Goal: Information Seeking & Learning: Learn about a topic

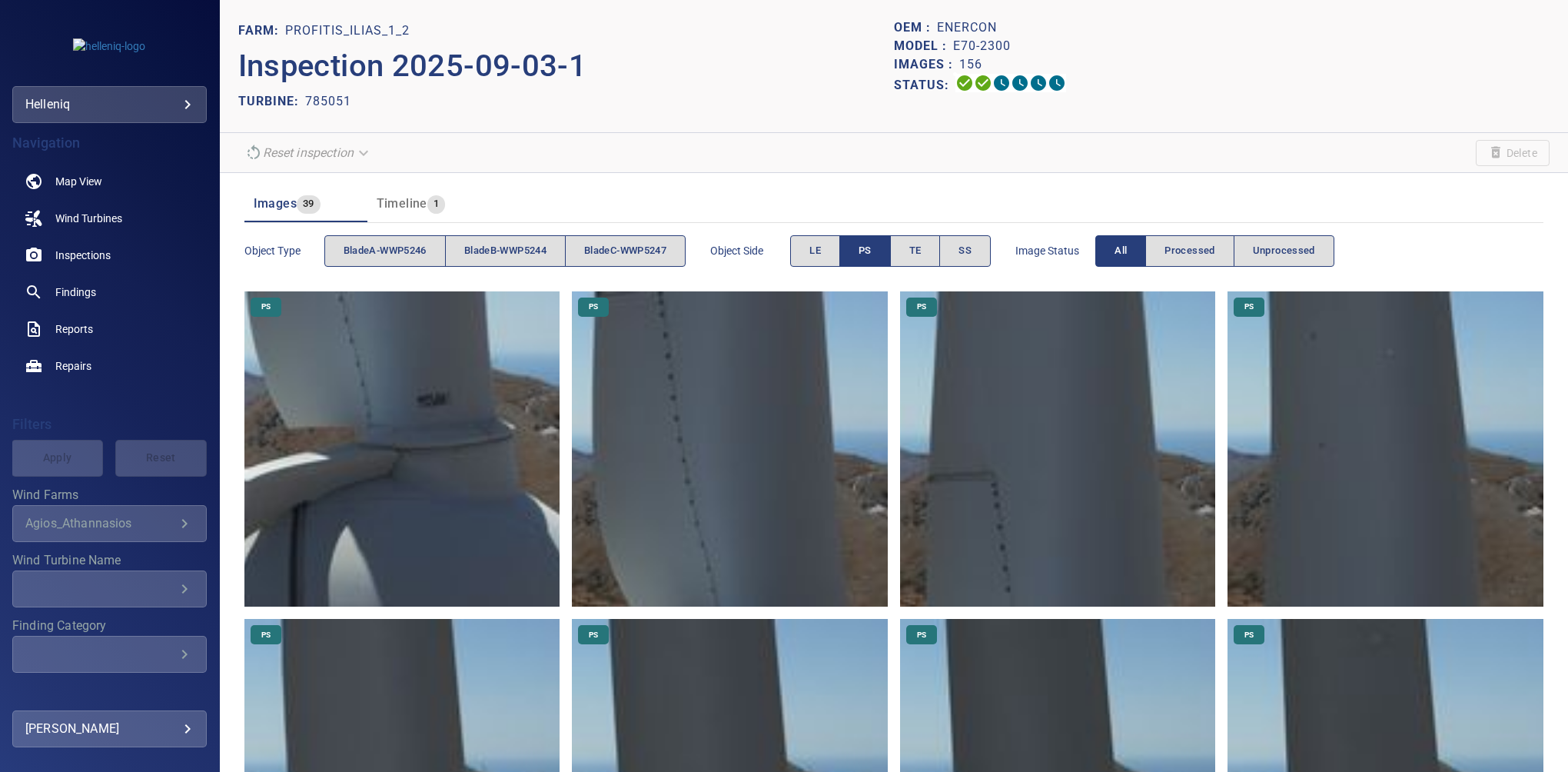
scroll to position [119, 0]
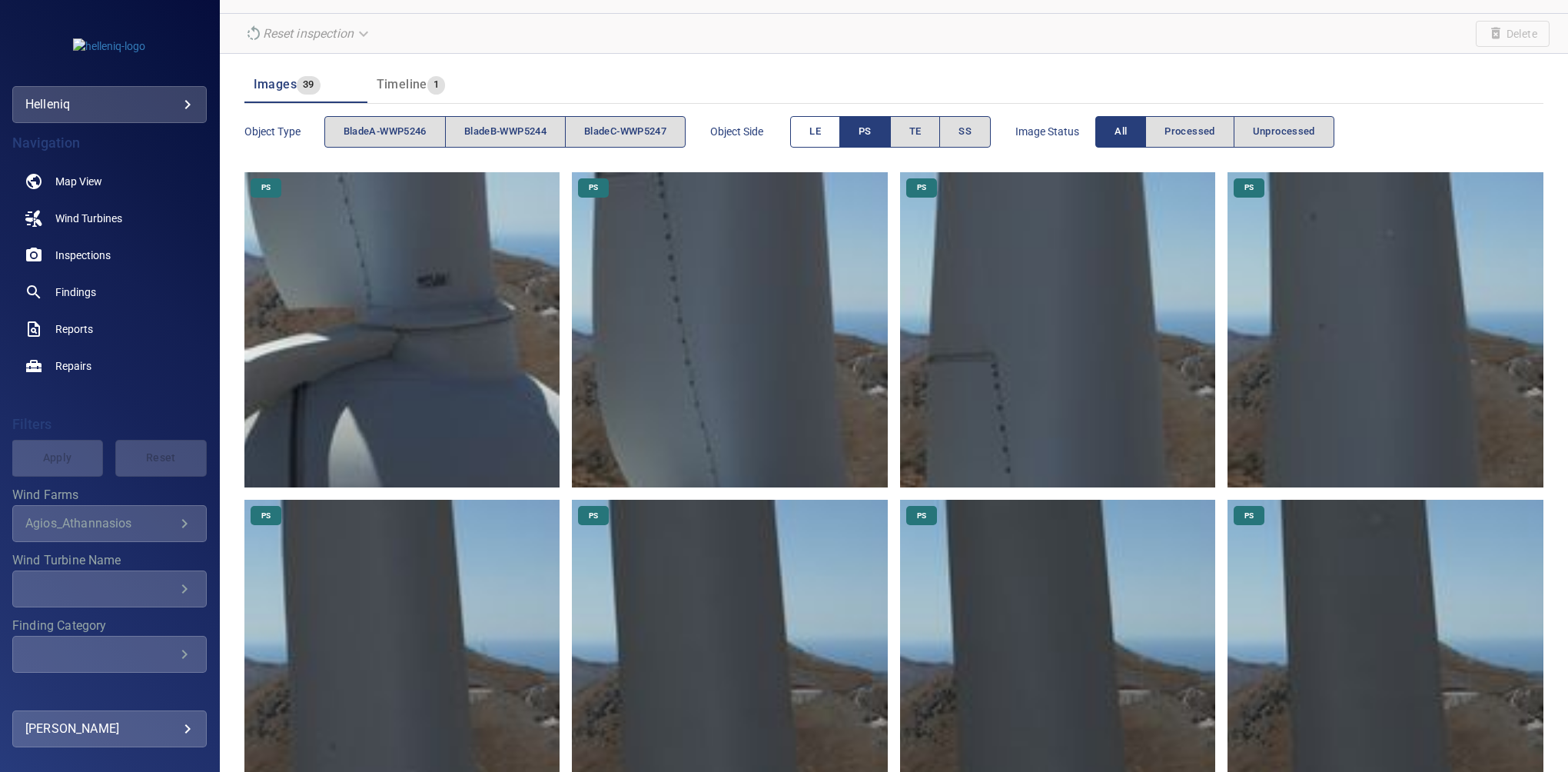
click at [840, 124] on button "LE" at bounding box center [815, 132] width 50 height 32
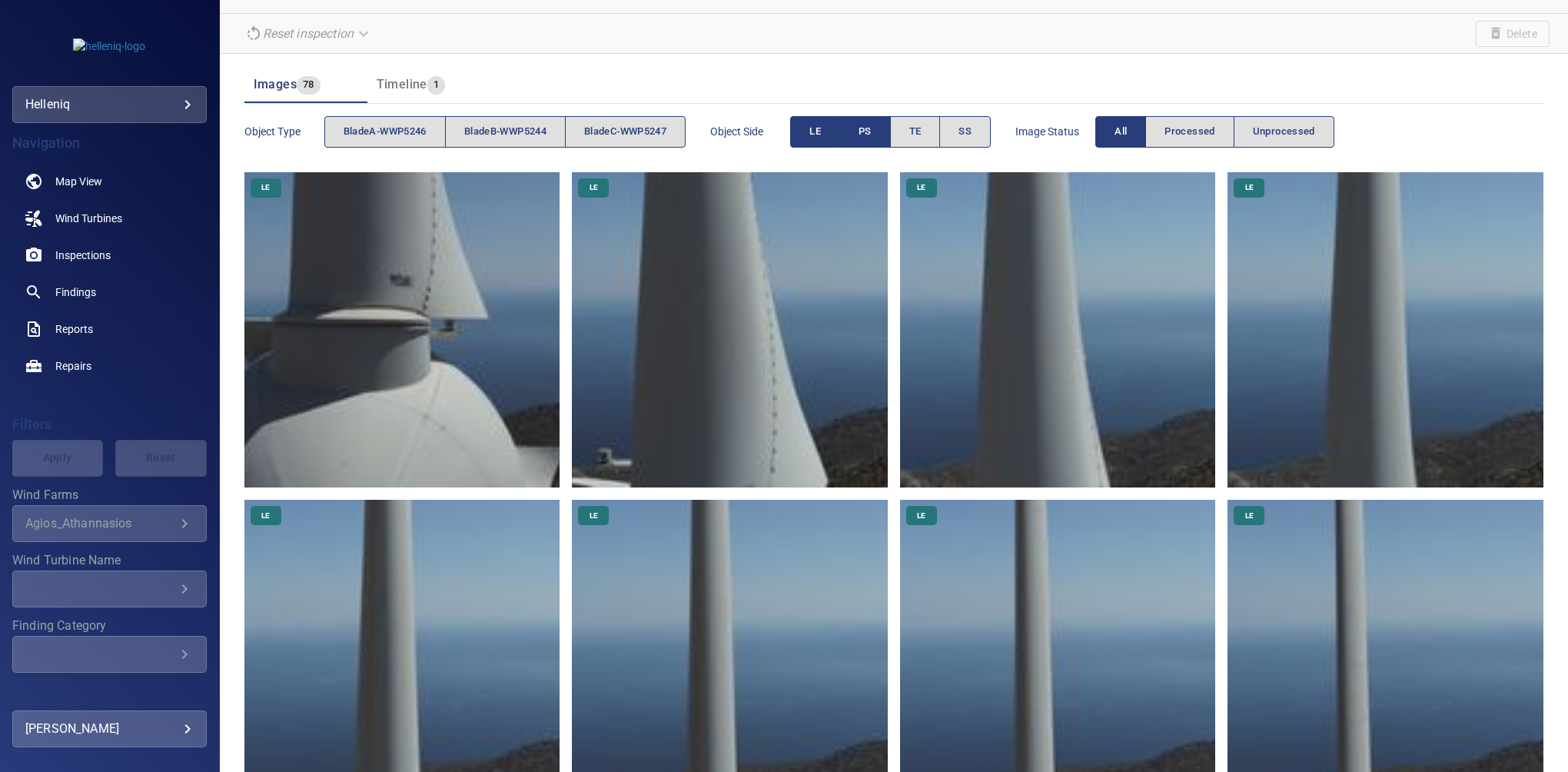
click at [861, 129] on button "PS" at bounding box center [865, 132] width 51 height 32
click at [840, 129] on button "LE" at bounding box center [815, 132] width 50 height 32
click at [395, 126] on span "bladeA-WWP5246" at bounding box center [385, 132] width 83 height 17
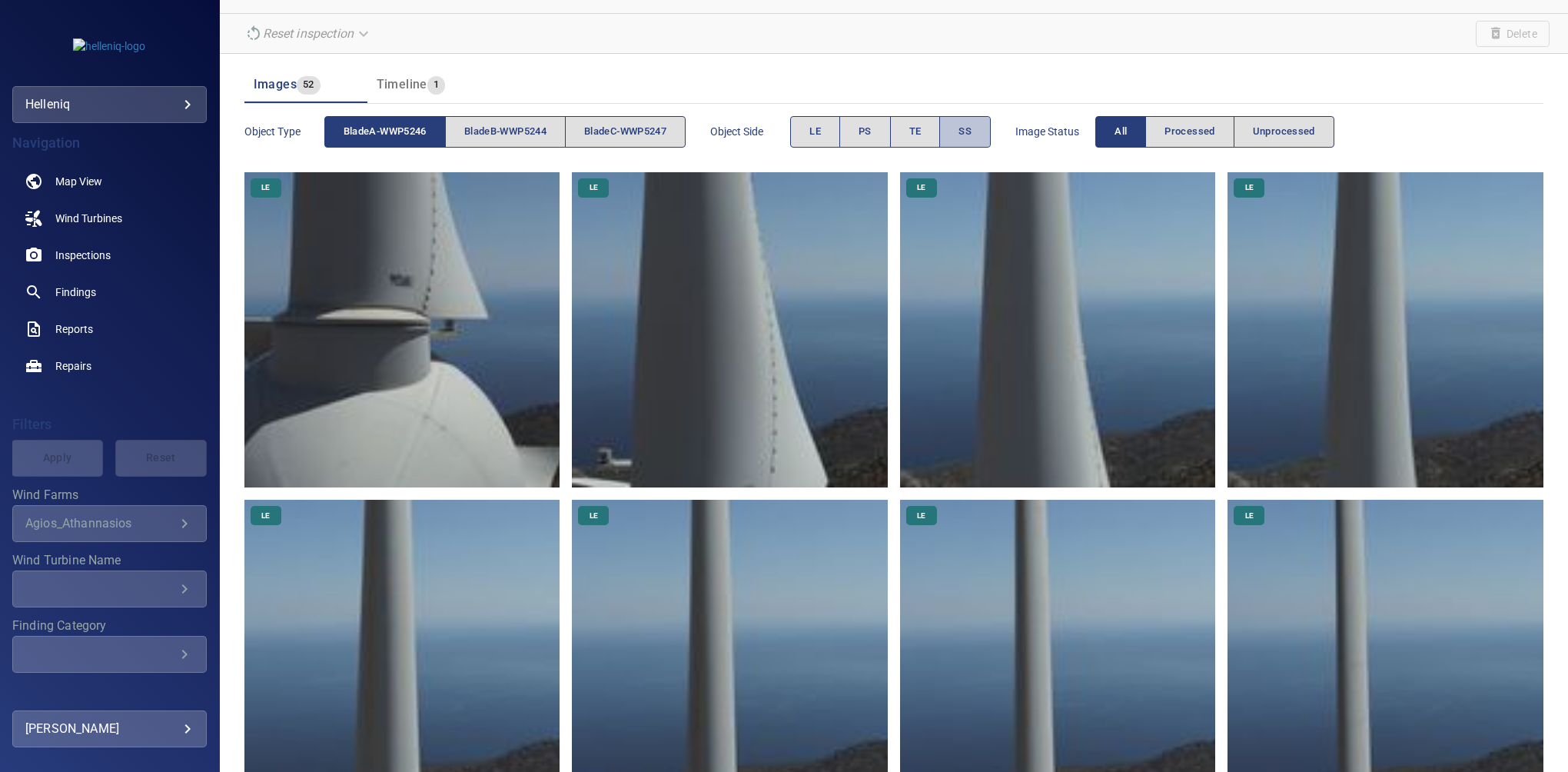
click at [971, 137] on span "SS" at bounding box center [965, 132] width 13 height 17
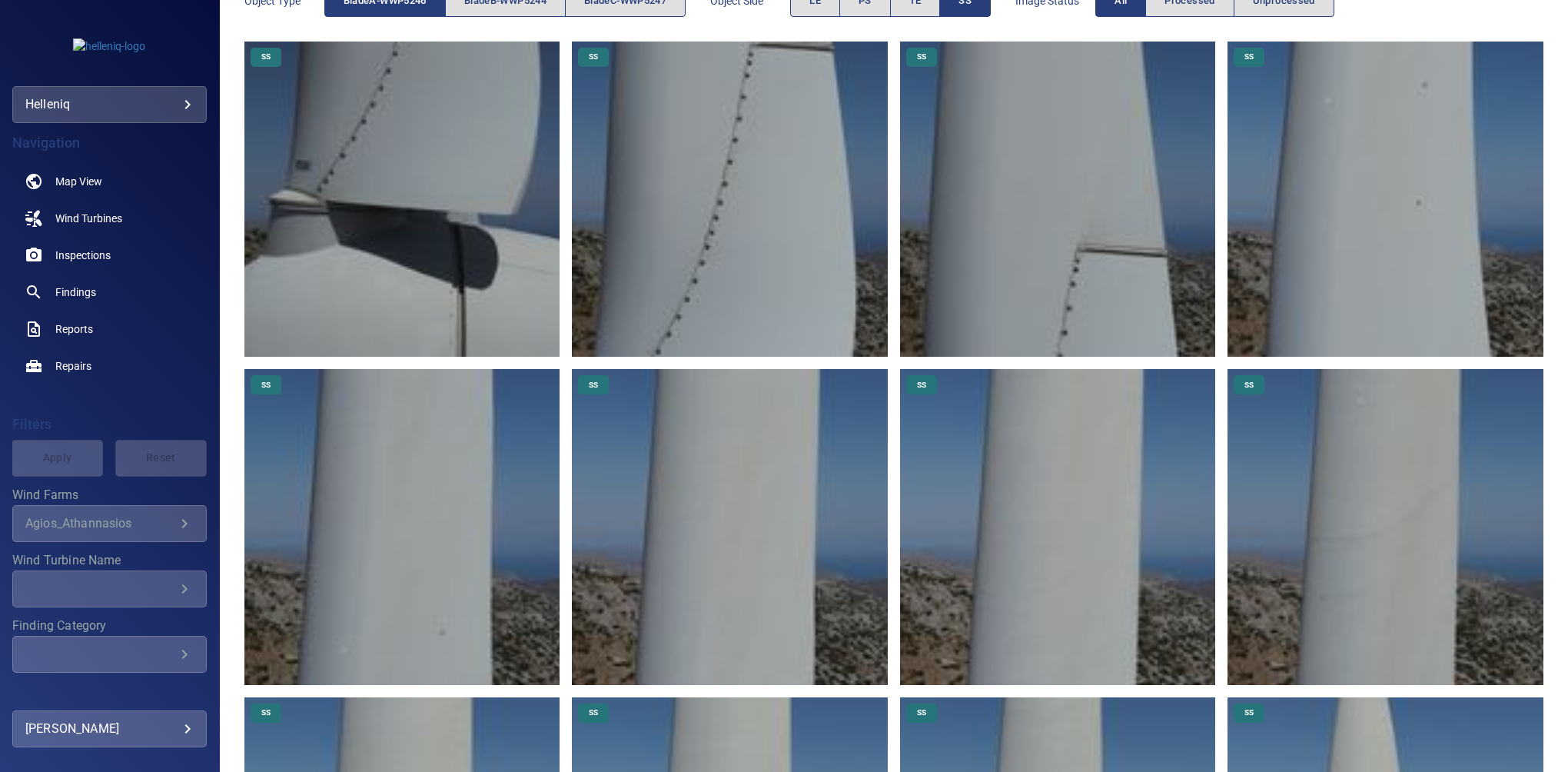
scroll to position [844, 0]
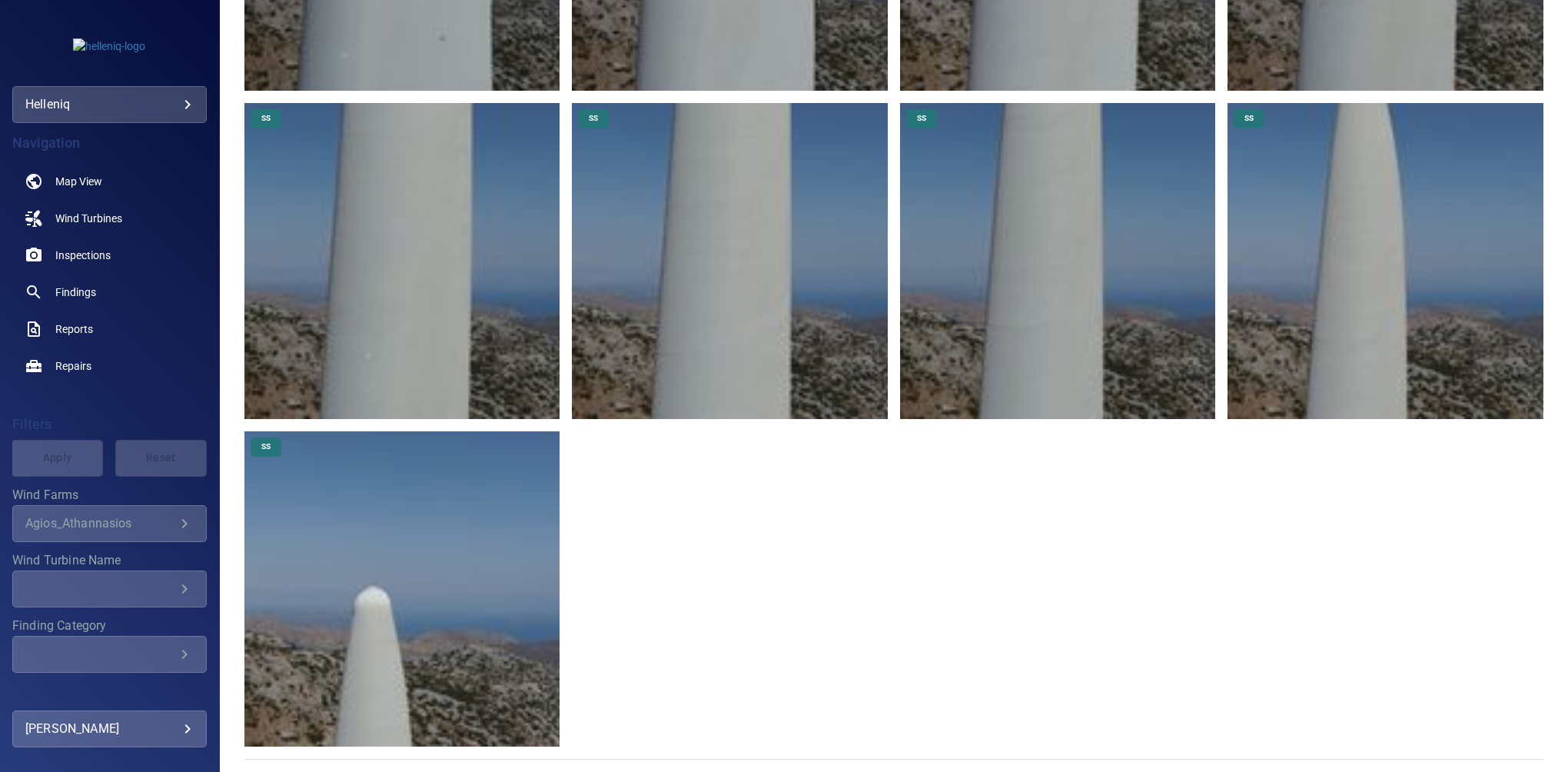
click at [400, 574] on img at bounding box center [402, 589] width 316 height 316
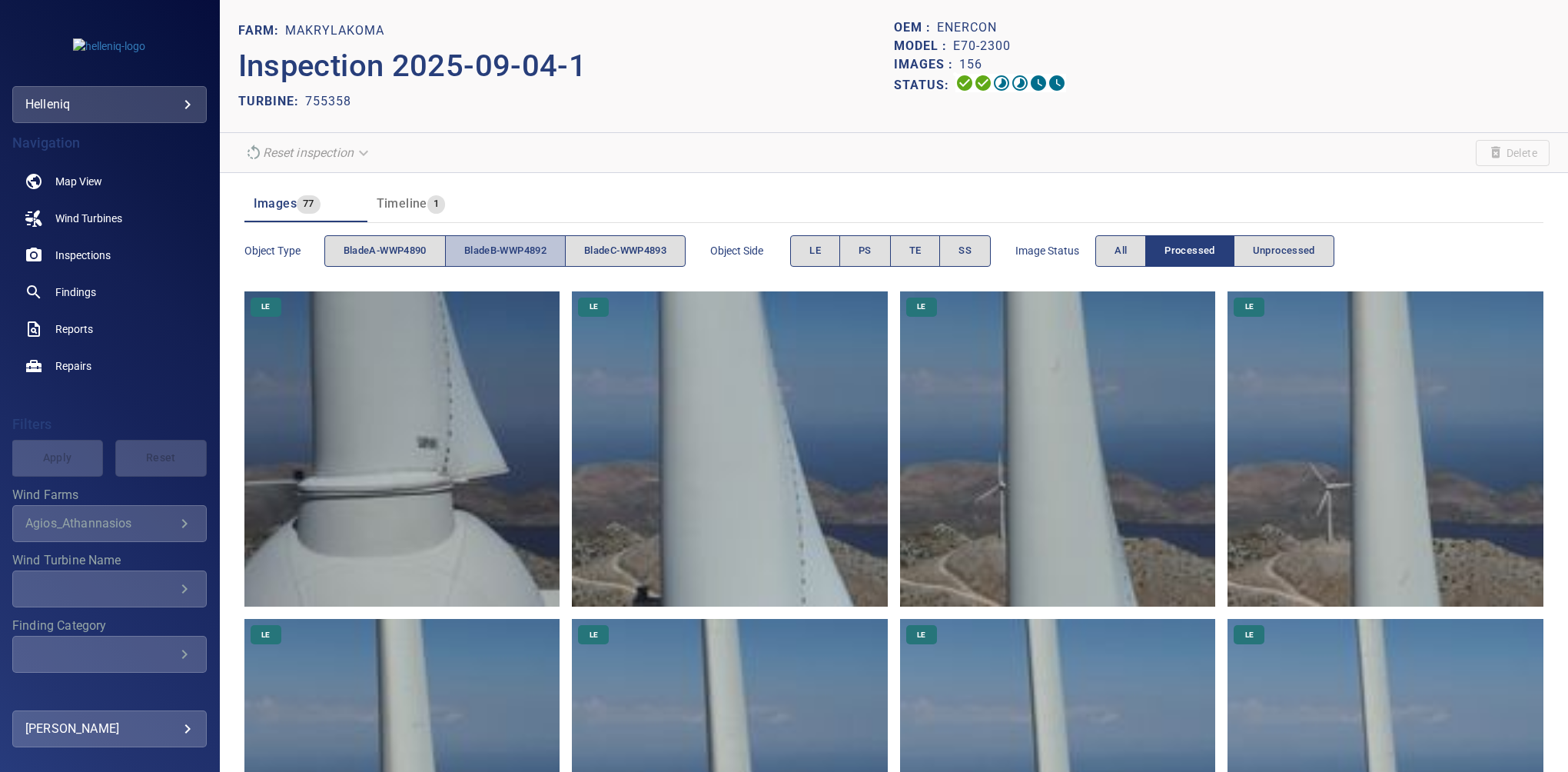
click at [530, 246] on span "bladeB-WWP4892" at bounding box center [506, 250] width 82 height 17
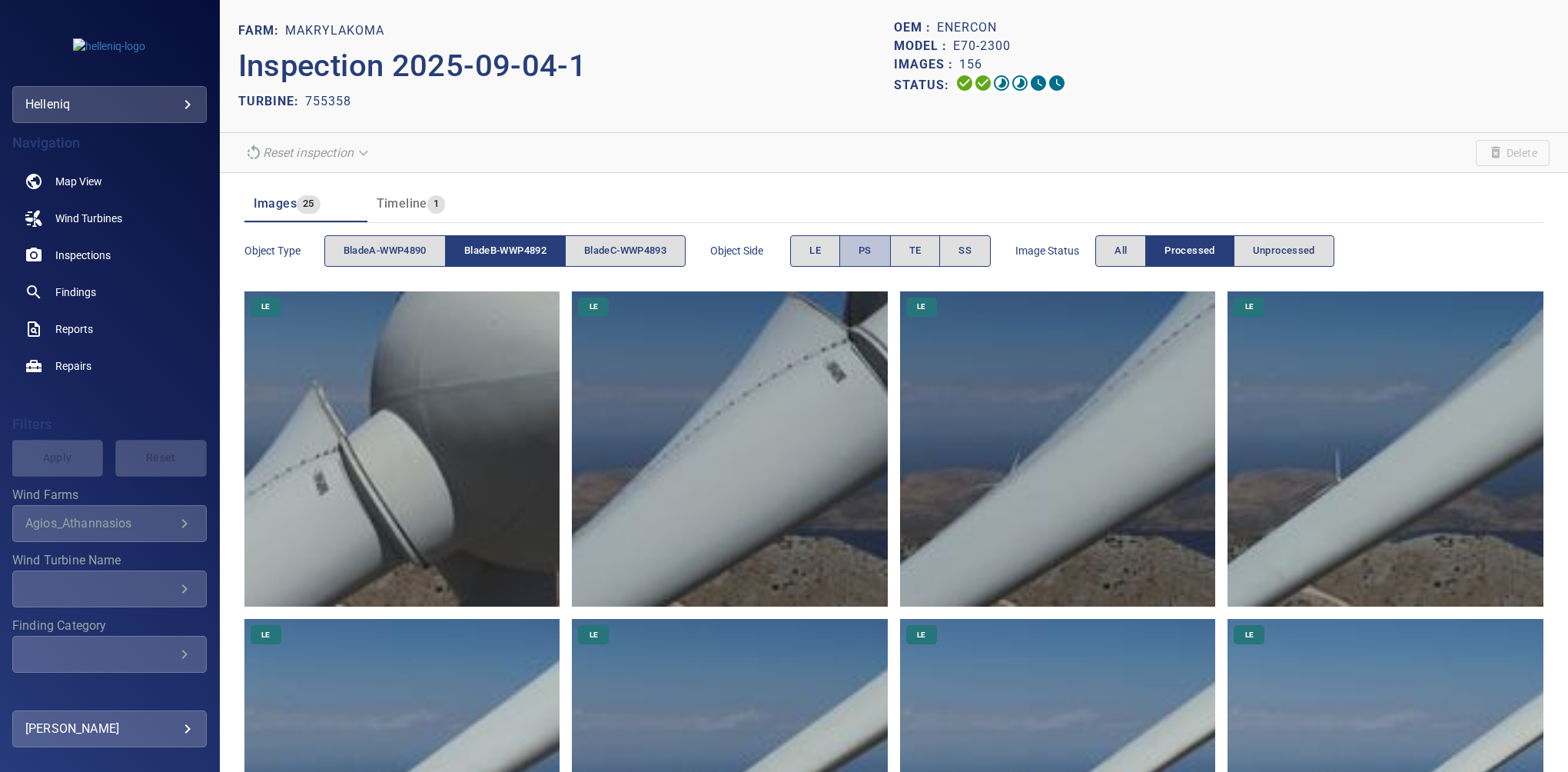
click at [872, 255] on span "PS" at bounding box center [865, 250] width 13 height 17
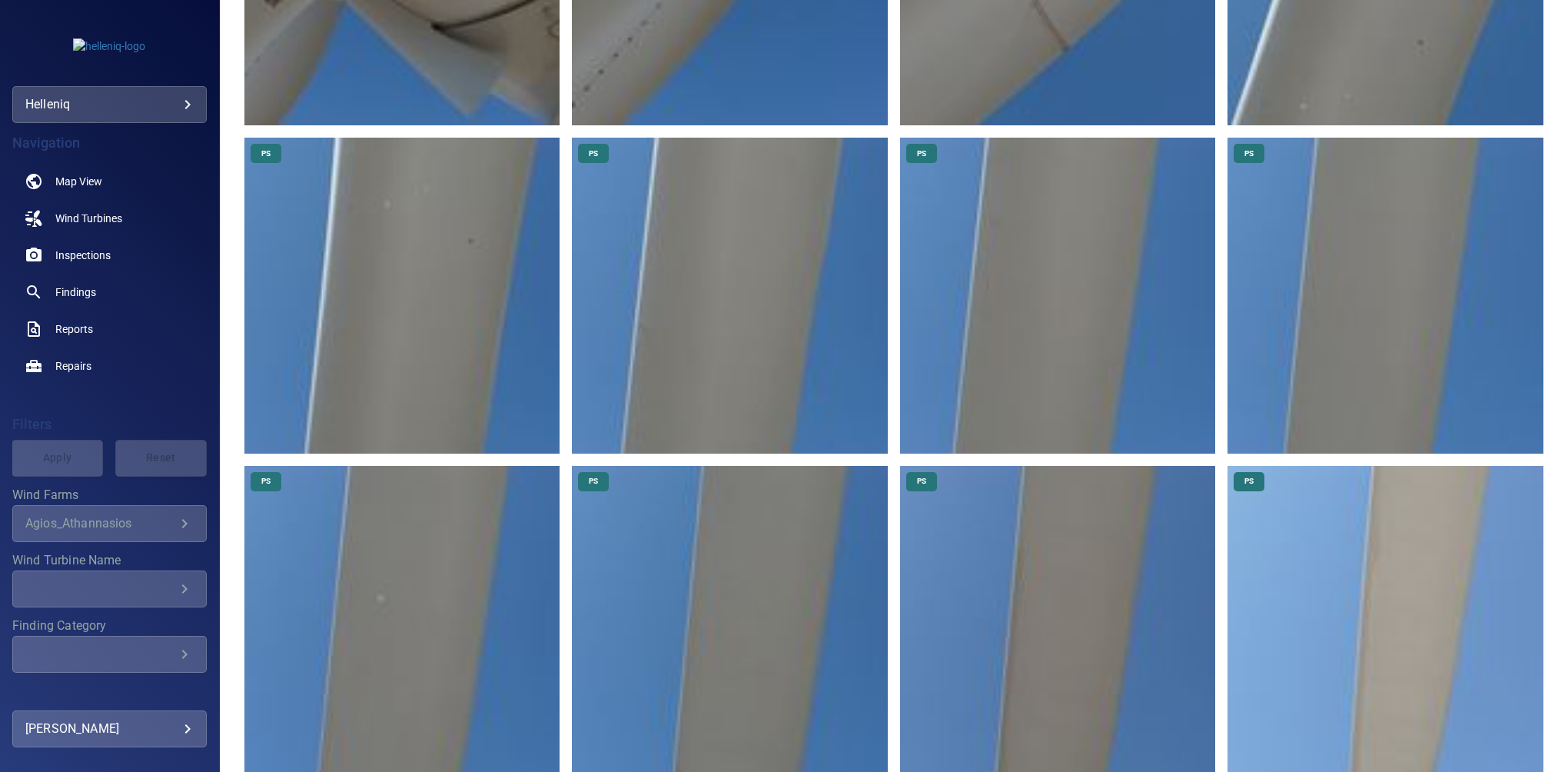
scroll to position [519, 0]
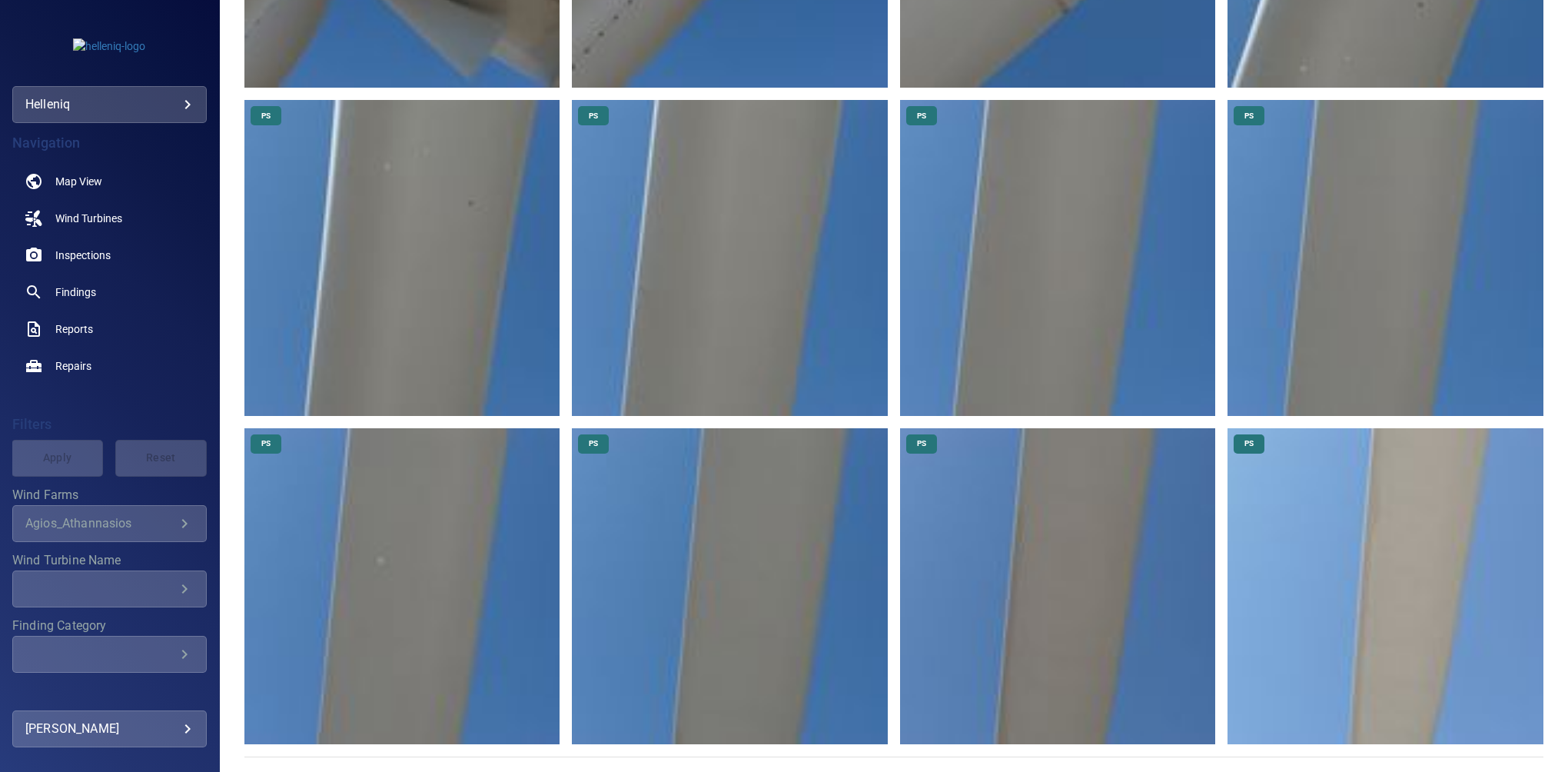
click at [1371, 605] on img at bounding box center [1385, 586] width 316 height 316
click at [1064, 569] on img at bounding box center [1058, 586] width 316 height 316
click at [763, 544] on img at bounding box center [730, 586] width 316 height 316
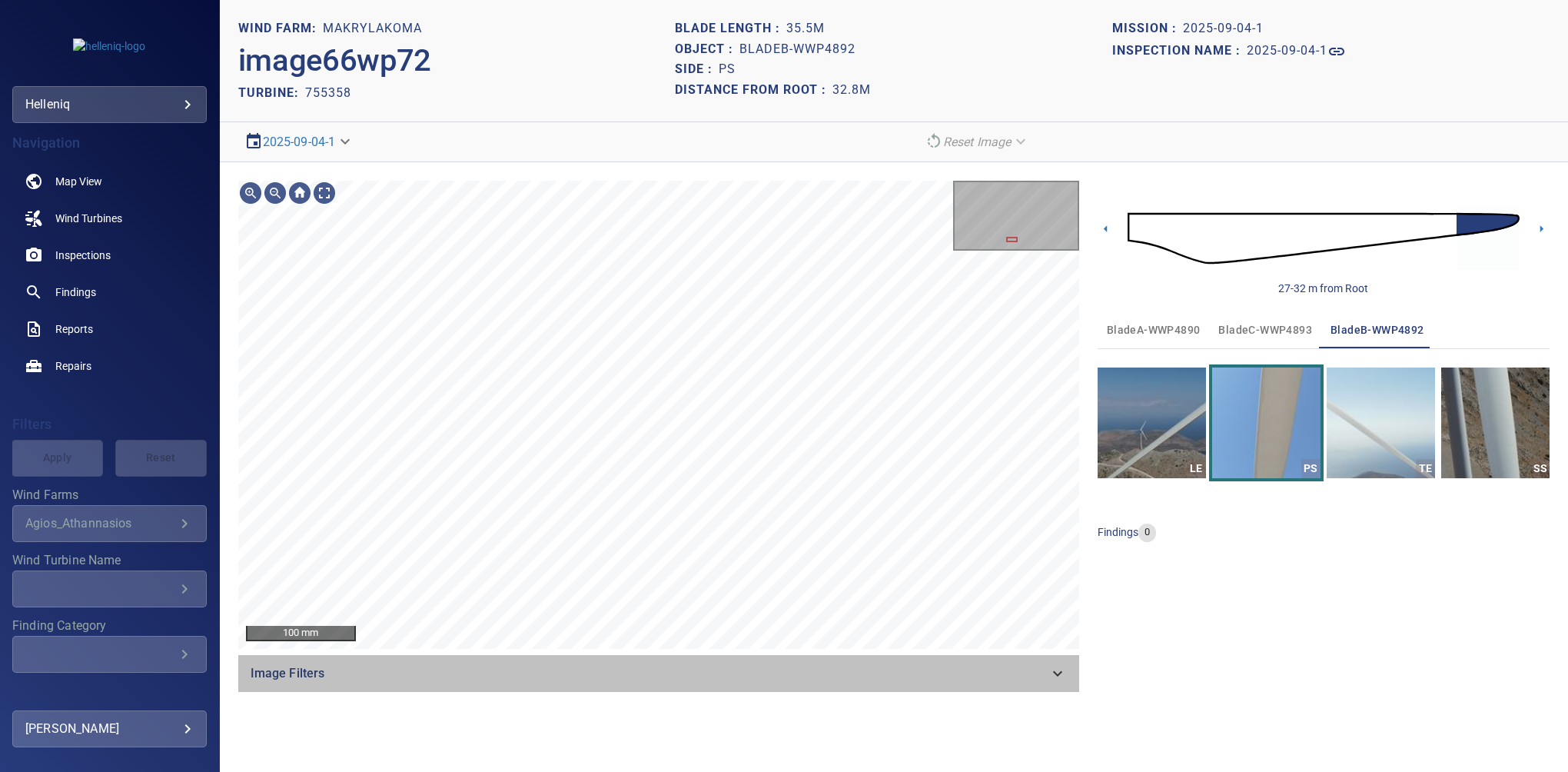
click at [1038, 670] on span "Image Filters" at bounding box center [650, 672] width 798 height 18
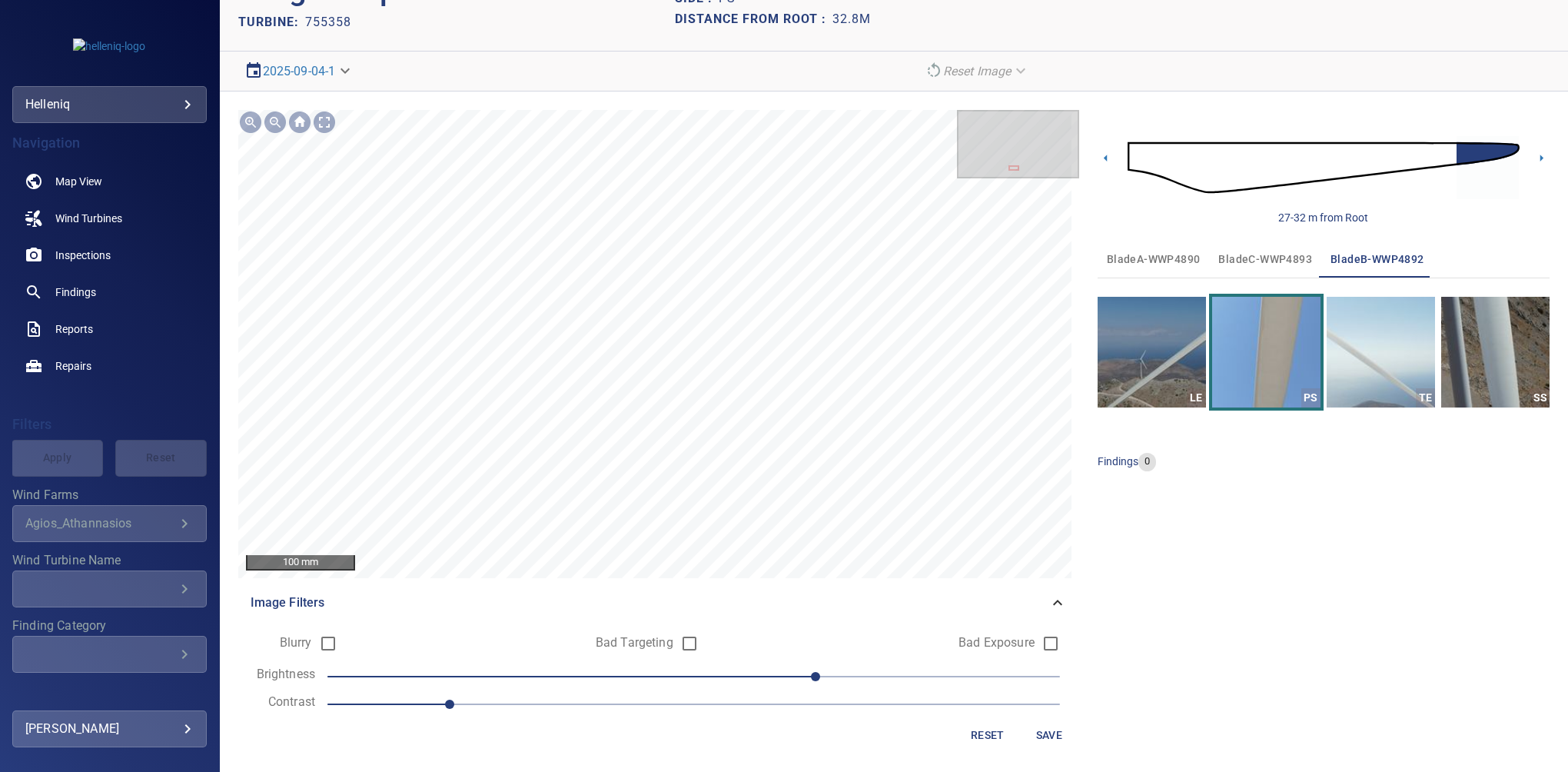
scroll to position [71, 0]
click at [1045, 735] on span "Save" at bounding box center [1049, 734] width 37 height 19
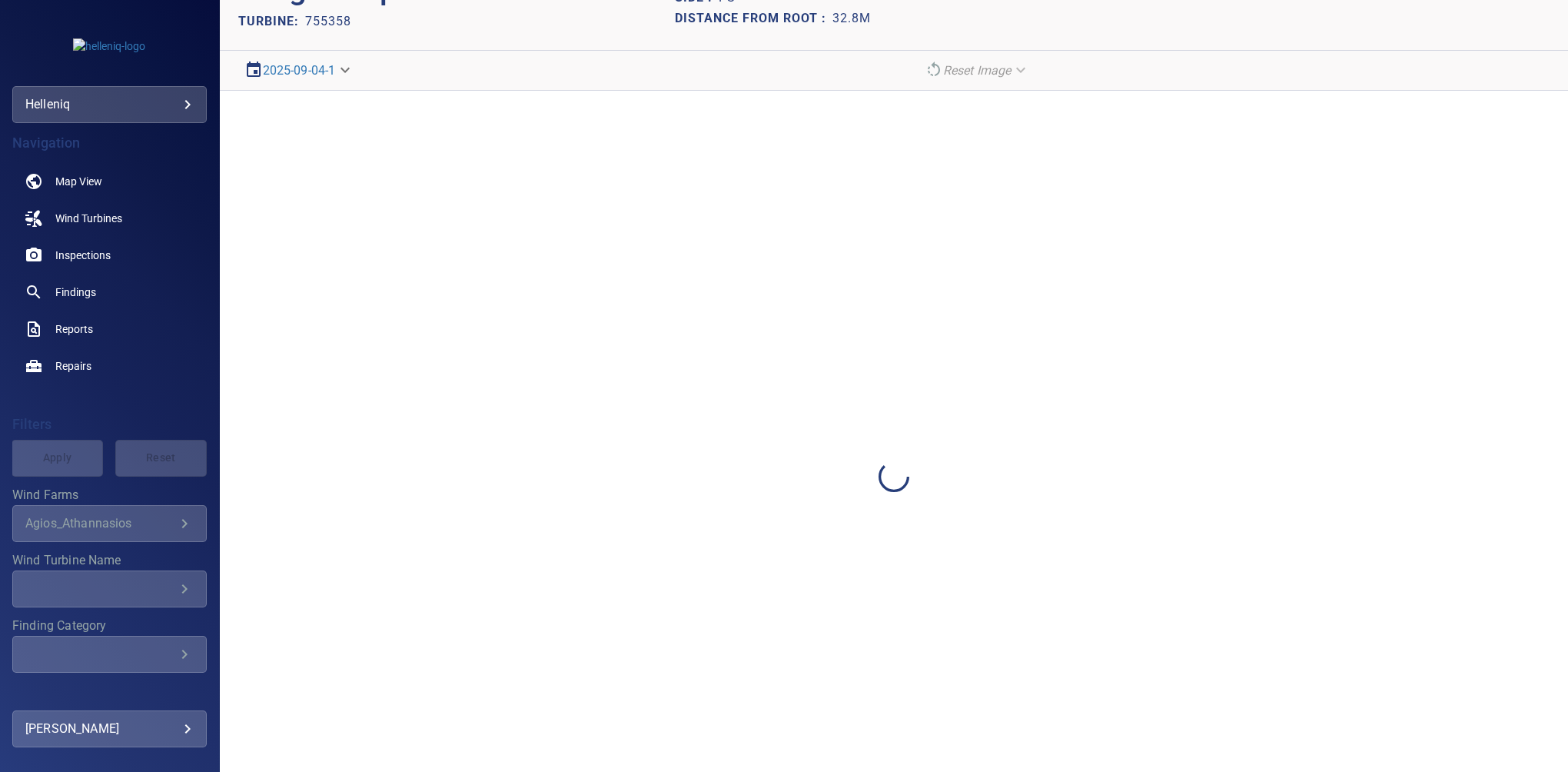
scroll to position [0, 0]
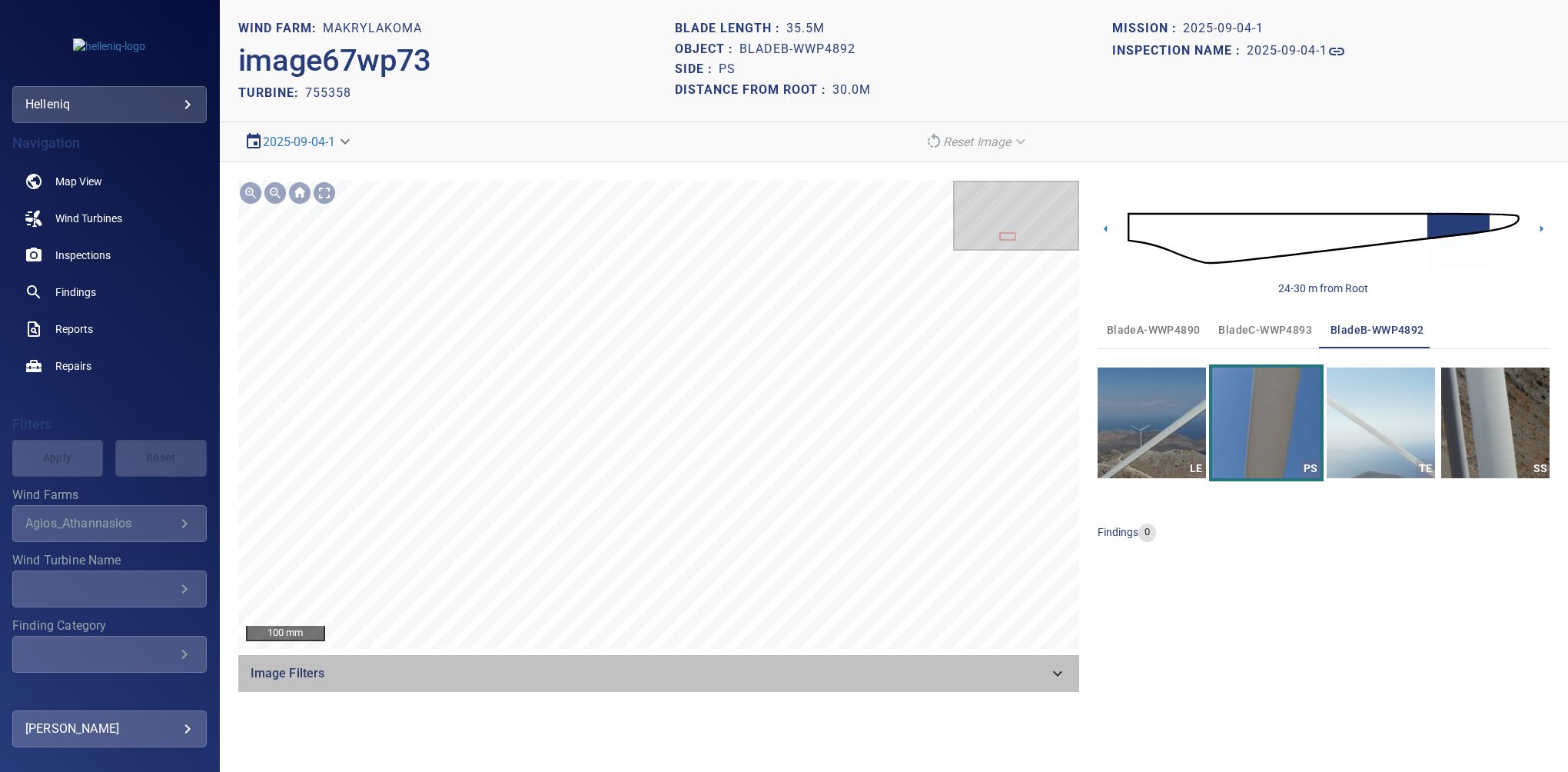
click at [1055, 667] on icon at bounding box center [1057, 672] width 18 height 18
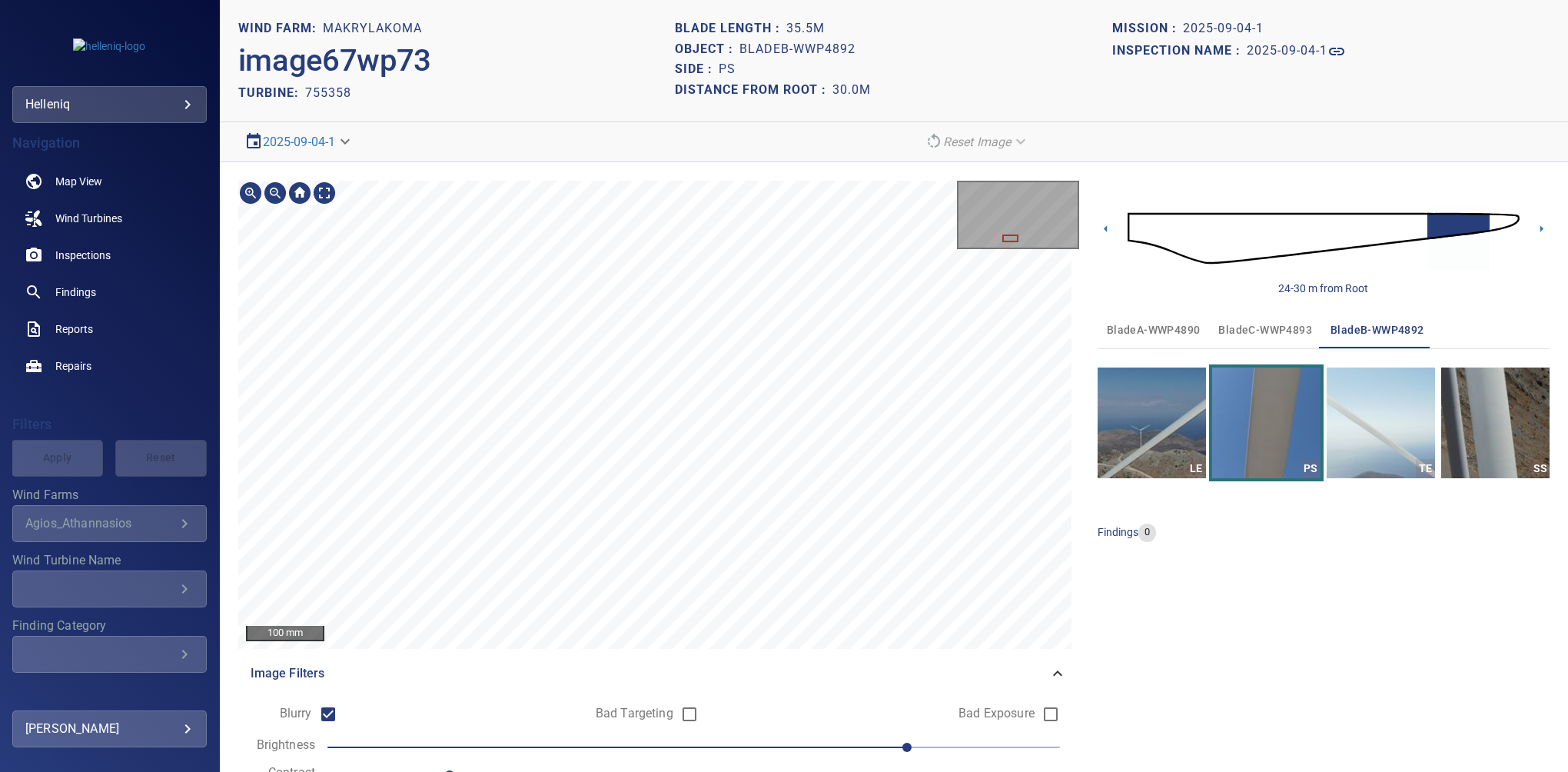
click at [461, 119] on section "**********" at bounding box center [894, 386] width 1348 height 772
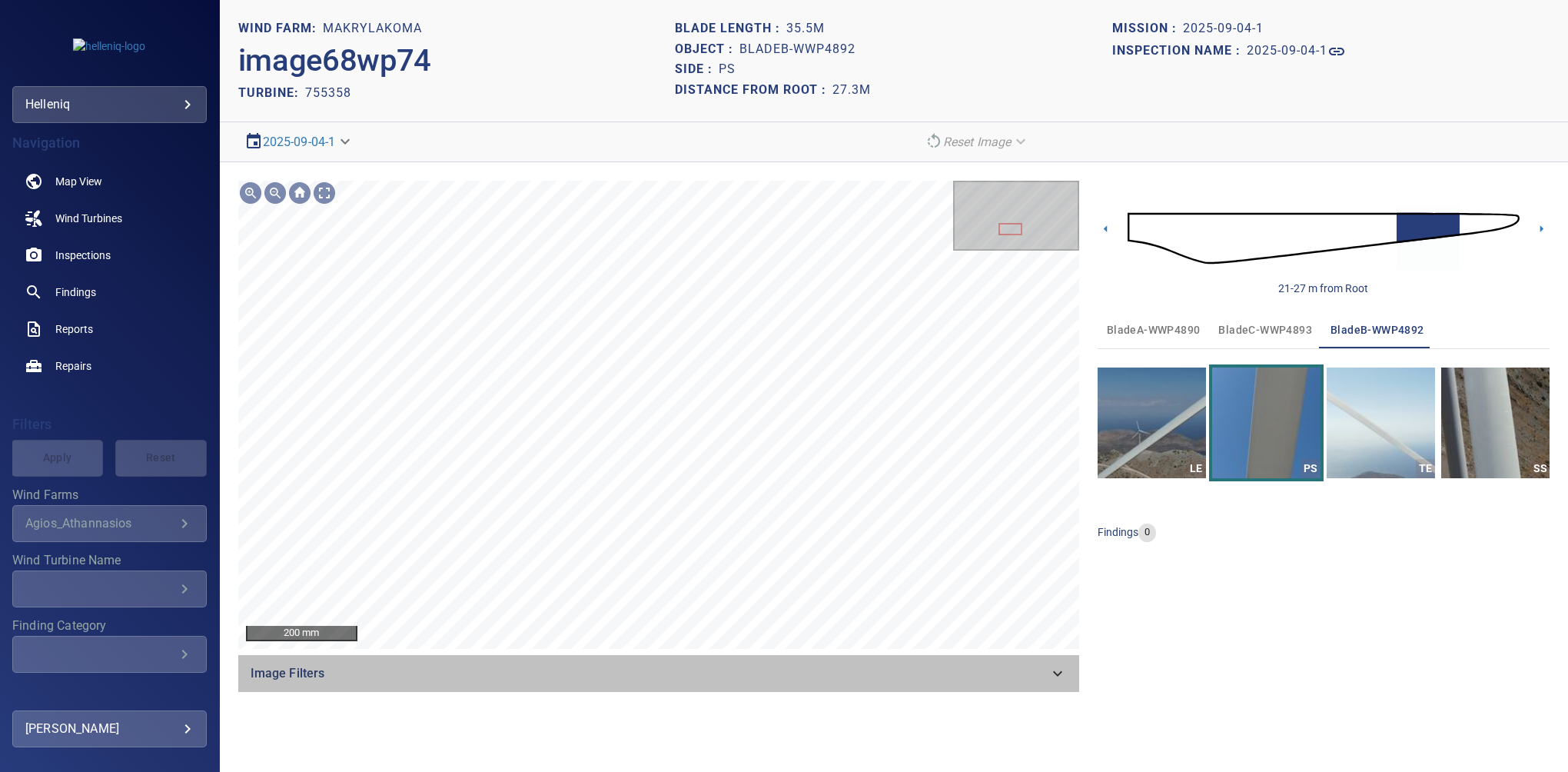
click at [1055, 678] on icon at bounding box center [1057, 672] width 18 height 18
